Goal: Information Seeking & Learning: Understand process/instructions

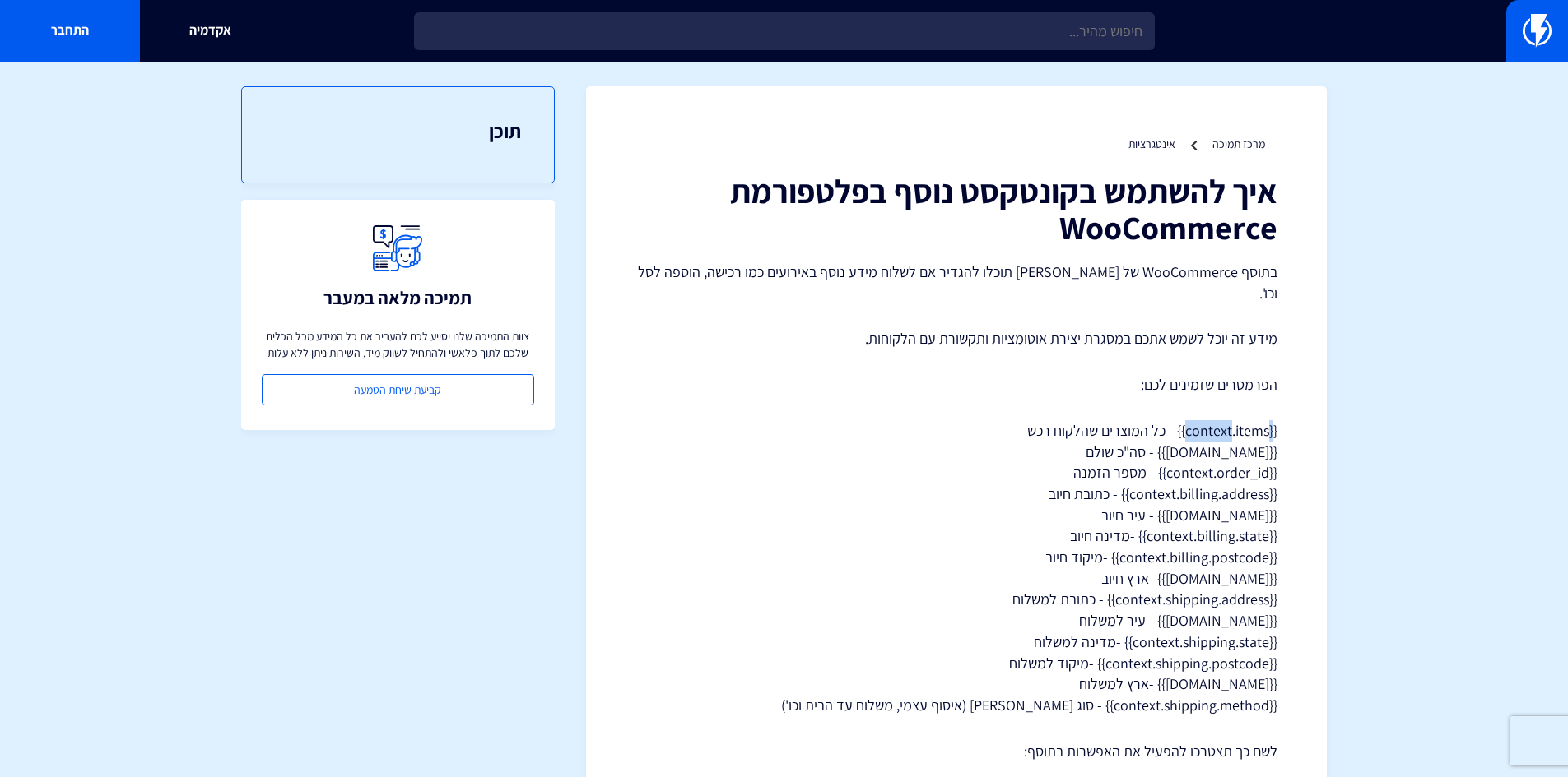
drag, startPoint x: 1274, startPoint y: 410, endPoint x: 1231, endPoint y: 413, distance: 43.1
click at [1231, 420] on p "{{context.items}} - כל המוצרים שהלקוח רכש {{[DOMAIN_NAME]}} - סה"כ שולם {{conte…" at bounding box center [956, 568] width 642 height 296
click at [1214, 420] on p "{{context.items}} - כל המוצרים שהלקוח רכש {{[DOMAIN_NAME]}} - סה"כ שולם {{conte…" at bounding box center [956, 568] width 642 height 296
drag, startPoint x: 1178, startPoint y: 415, endPoint x: 1276, endPoint y: 404, distance: 98.6
click at [1276, 420] on p "{{context.items}} - כל המוצרים שהלקוח רכש {{[DOMAIN_NAME]}} - סה"כ שולם {{conte…" at bounding box center [956, 568] width 642 height 296
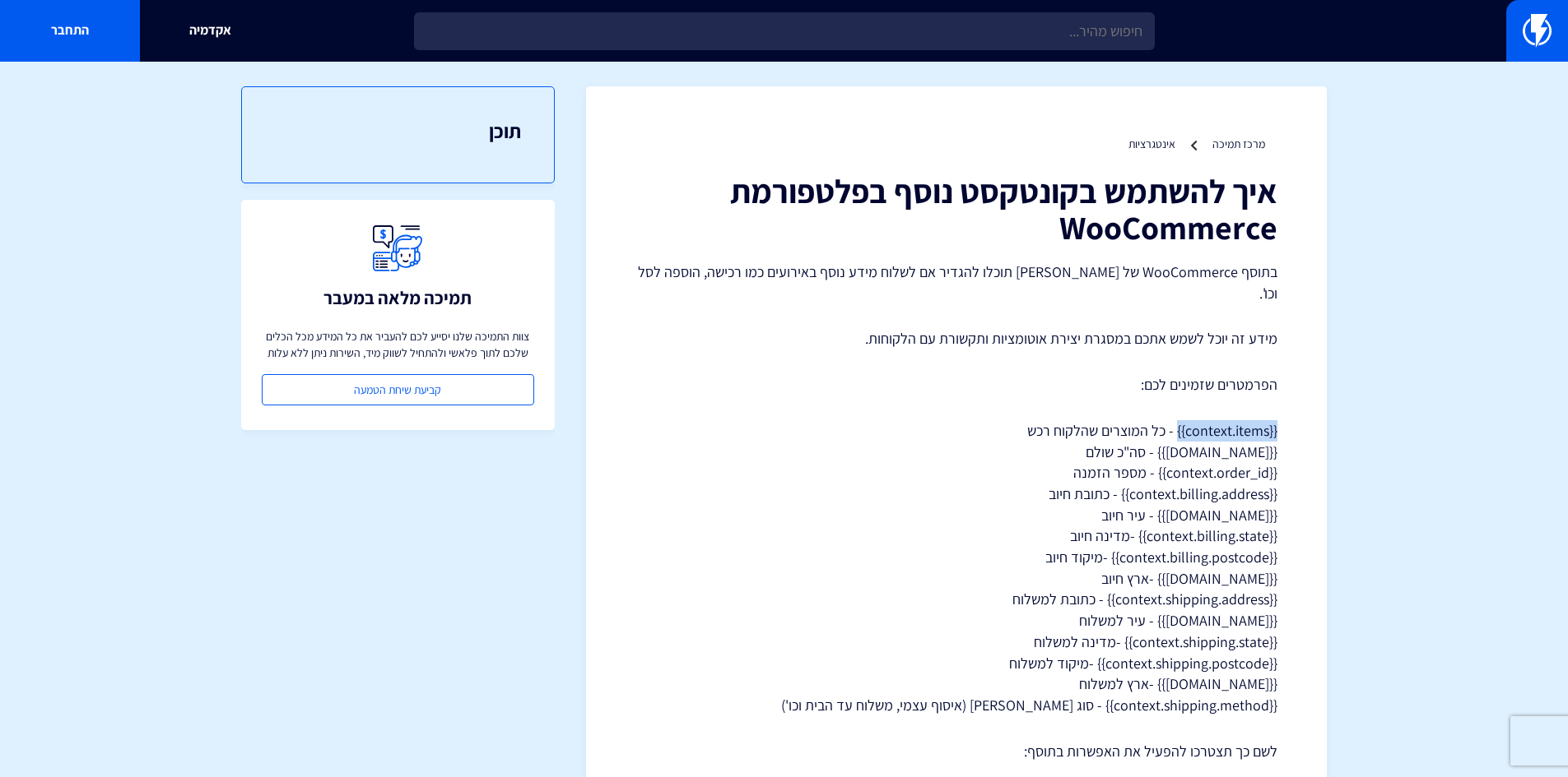
copy p "{{context.items}}"
click at [1277, 420] on p "{{context.items}} - כל המוצרים שהלקוח רכש {{[DOMAIN_NAME]}} - סה"כ שולם {{conte…" at bounding box center [956, 568] width 642 height 296
drag, startPoint x: 1176, startPoint y: 410, endPoint x: 1276, endPoint y: 410, distance: 100.0
click at [1276, 420] on p "{{context.items}} - כל המוצרים שהלקוח רכש {{[DOMAIN_NAME]}} - סה"כ שולם {{conte…" at bounding box center [956, 568] width 642 height 296
copy p "{{context.items}}"
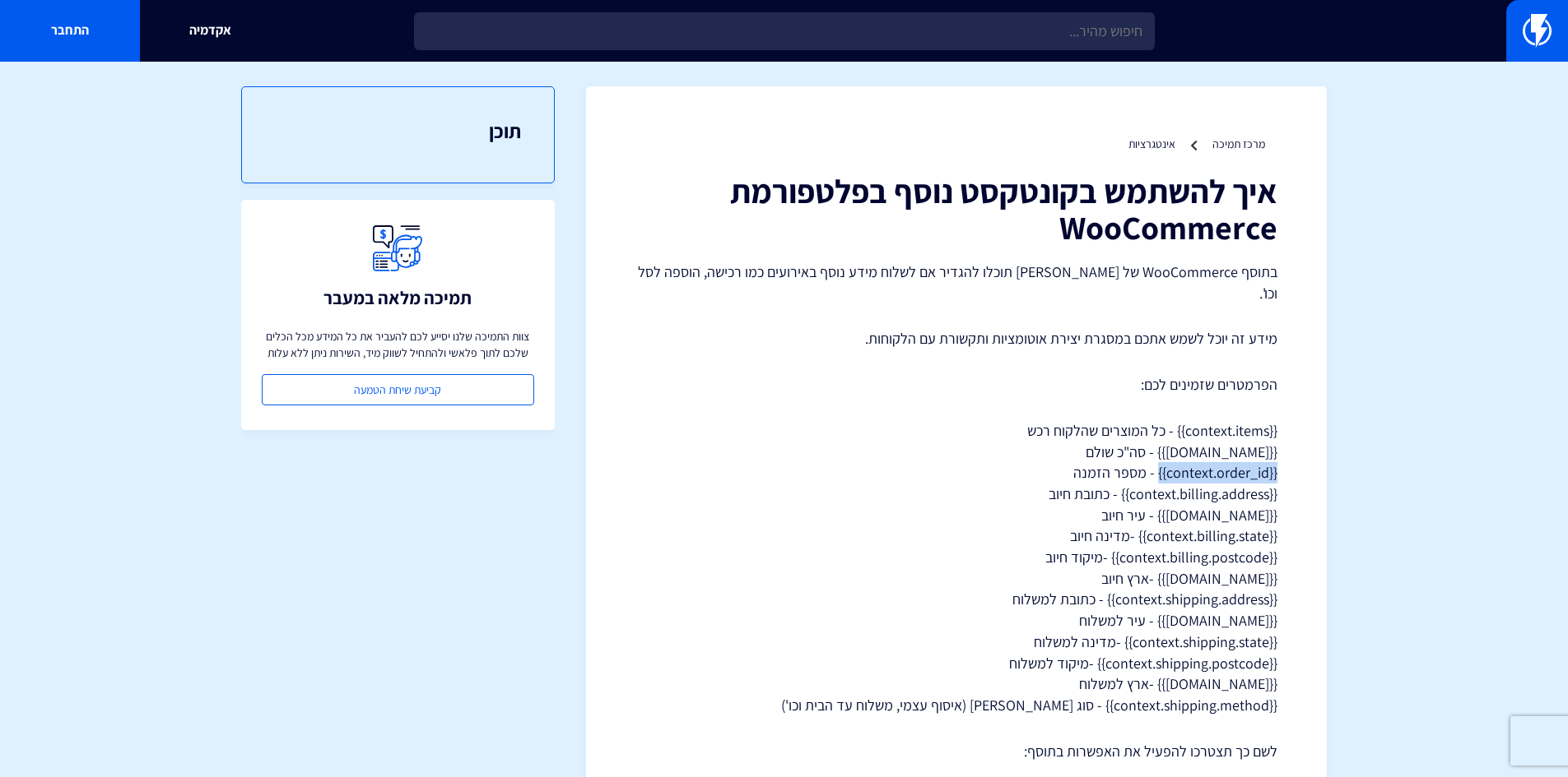
drag, startPoint x: 1159, startPoint y: 452, endPoint x: 1280, endPoint y: 454, distance: 121.0
click at [1280, 454] on div "מרכז תמיכה אינטגרציות איך להשתמש בקונטקסט נוסף בפלטפורמת WooCommerce בתוסף WooC…" at bounding box center [956, 570] width 741 height 966
copy p "{{context.order_id}}"
